Goal: Task Accomplishment & Management: Manage account settings

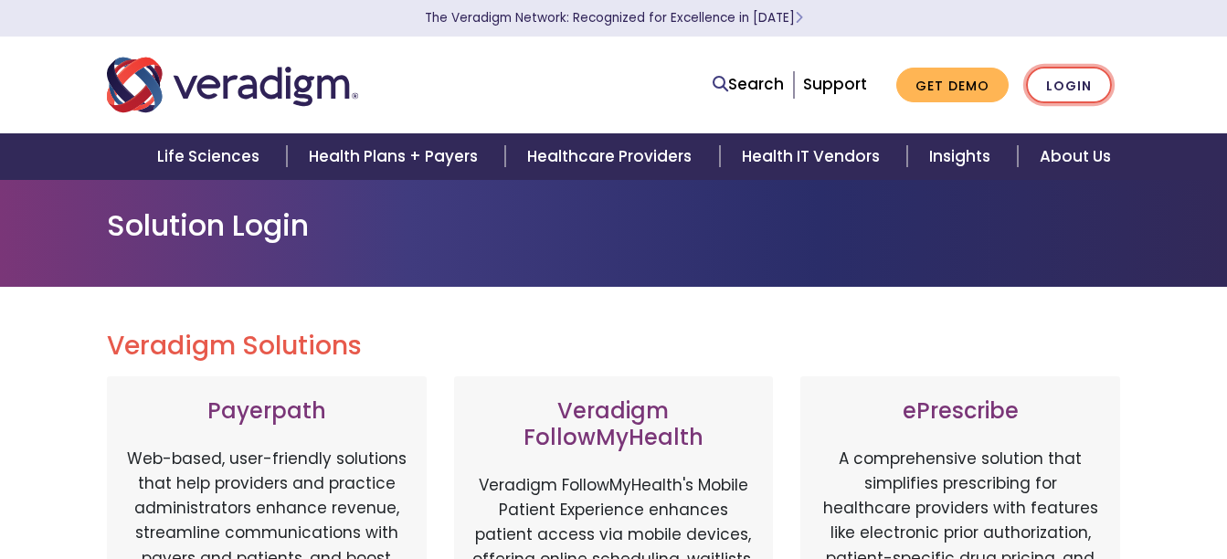
click at [1071, 96] on link "Login" at bounding box center [1069, 85] width 86 height 37
click at [1072, 91] on link "Login" at bounding box center [1069, 85] width 86 height 37
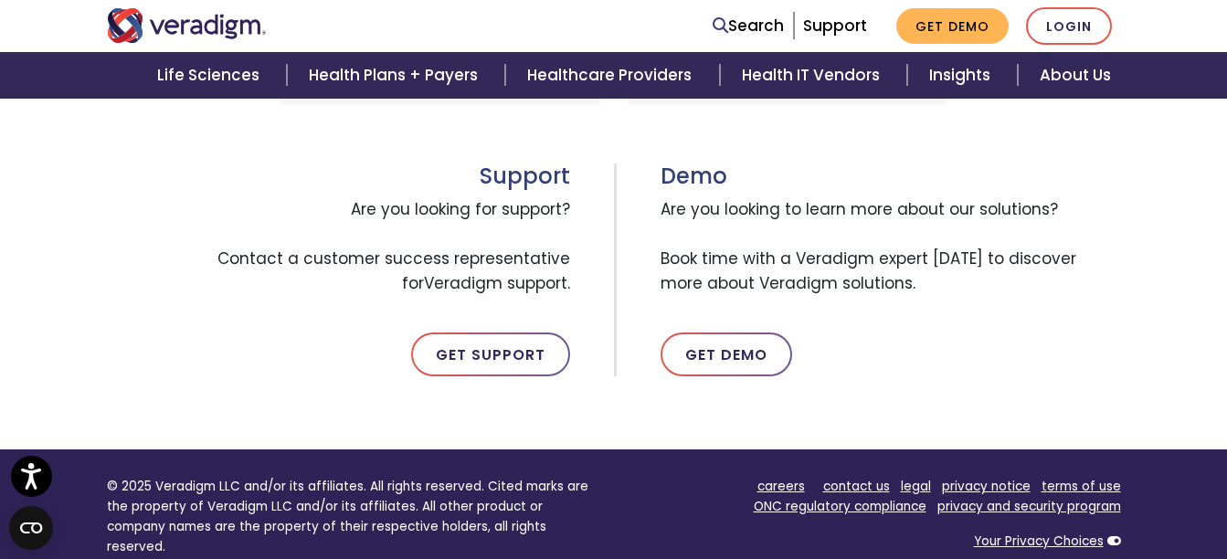
scroll to position [1188, 0]
